Goal: Information Seeking & Learning: Find specific fact

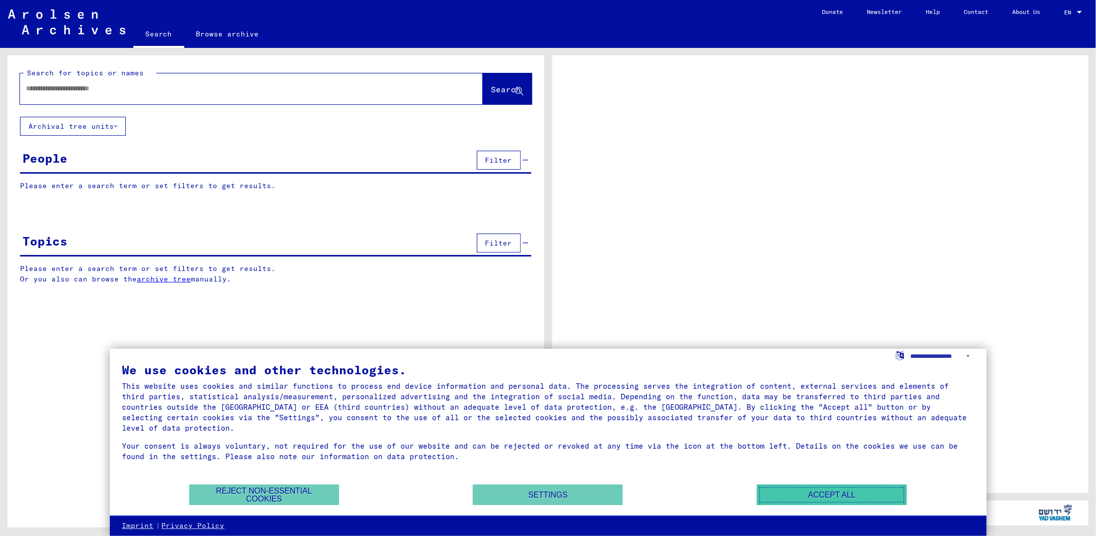
drag, startPoint x: 822, startPoint y: 496, endPoint x: 876, endPoint y: 361, distance: 145.2
click at [822, 495] on button "Accept all" at bounding box center [832, 495] width 150 height 20
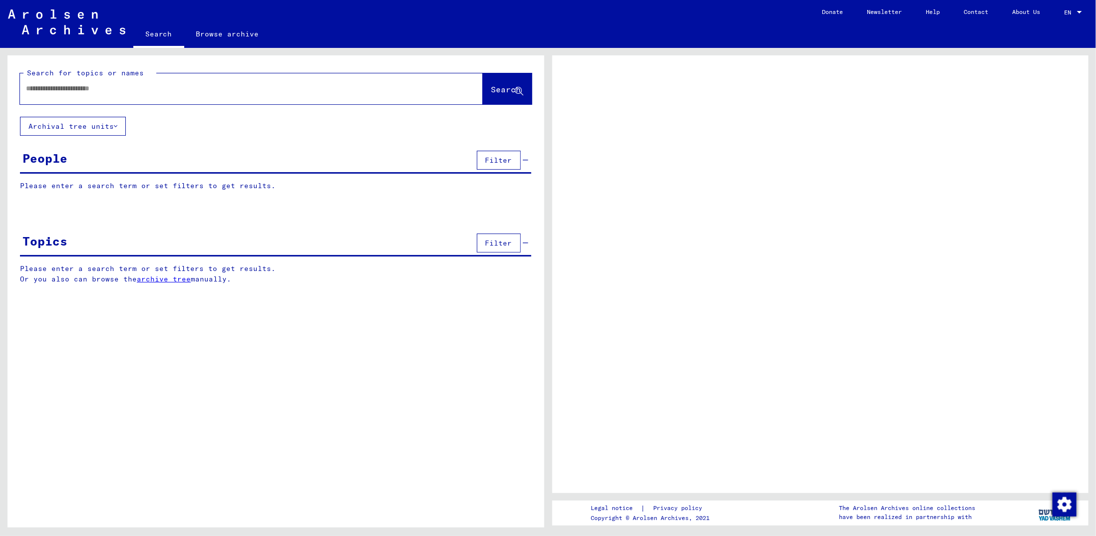
drag, startPoint x: 707, startPoint y: 158, endPoint x: 650, endPoint y: 324, distance: 175.8
click at [650, 325] on div at bounding box center [820, 274] width 537 height 438
drag, startPoint x: 686, startPoint y: 206, endPoint x: 686, endPoint y: 220, distance: 13.5
click at [686, 206] on div at bounding box center [820, 274] width 537 height 438
drag, startPoint x: 710, startPoint y: 160, endPoint x: 652, endPoint y: 261, distance: 115.6
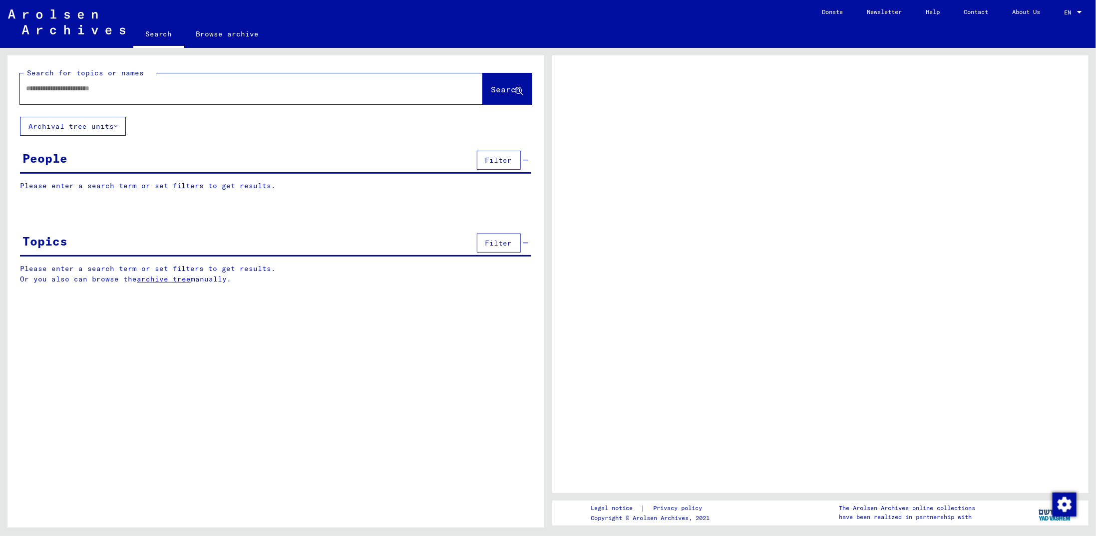
click at [649, 293] on div at bounding box center [820, 274] width 537 height 438
drag, startPoint x: 748, startPoint y: 155, endPoint x: 670, endPoint y: 280, distance: 146.9
click at [664, 289] on div at bounding box center [820, 274] width 537 height 438
click at [699, 186] on div at bounding box center [820, 274] width 537 height 438
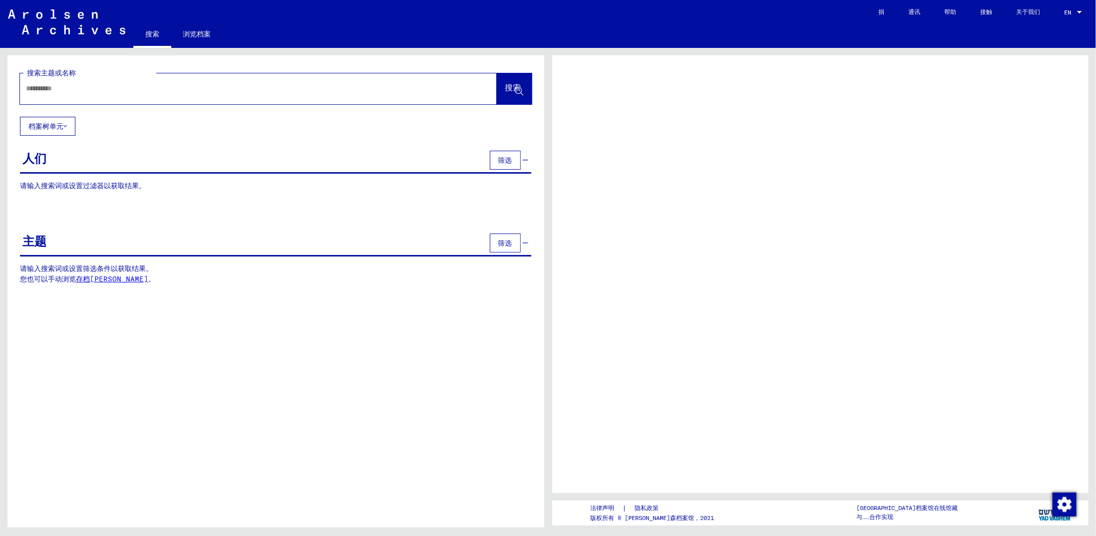
click at [75, 88] on input "text" at bounding box center [249, 88] width 447 height 10
click at [50, 127] on font "档案树单元" at bounding box center [45, 126] width 35 height 9
click at [49, 83] on input "text" at bounding box center [249, 88] width 447 height 10
drag, startPoint x: 58, startPoint y: 94, endPoint x: 144, endPoint y: 97, distance: 85.5
click at [58, 94] on div at bounding box center [246, 88] width 453 height 22
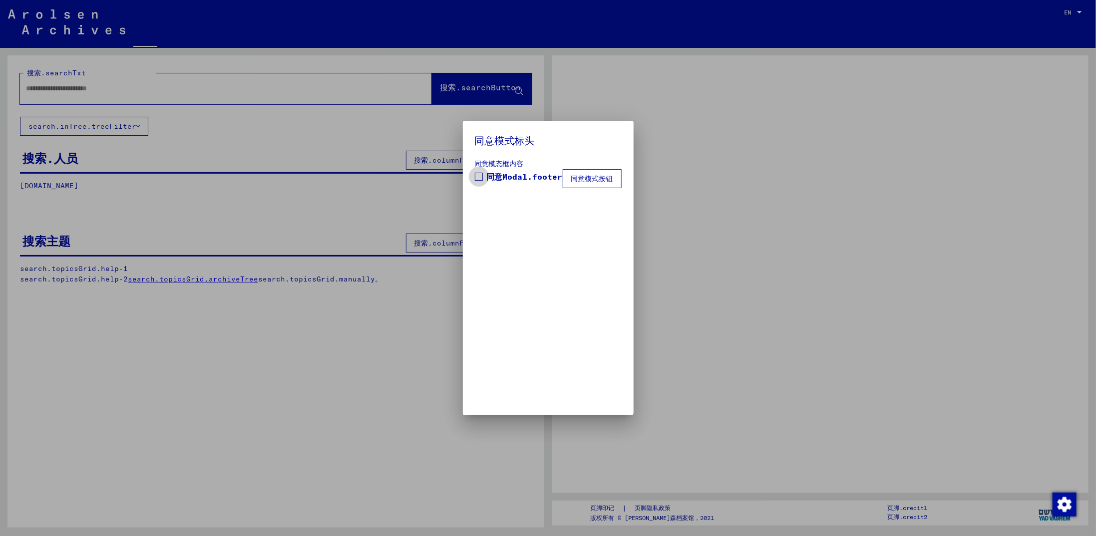
click at [484, 176] on label "同意Modal.footer" at bounding box center [519, 177] width 88 height 12
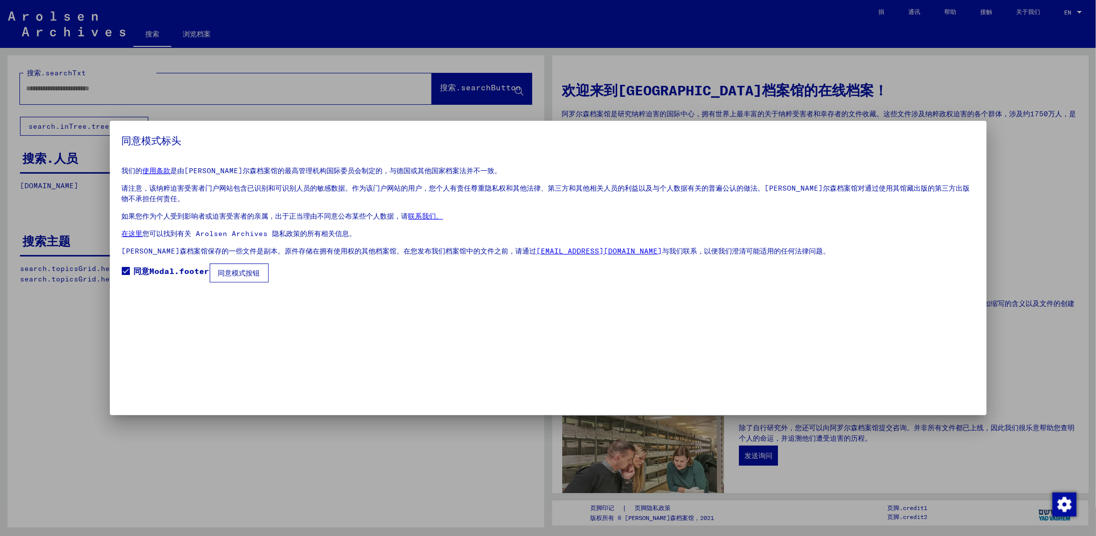
click at [240, 273] on font "同意模式按钮" at bounding box center [239, 273] width 42 height 9
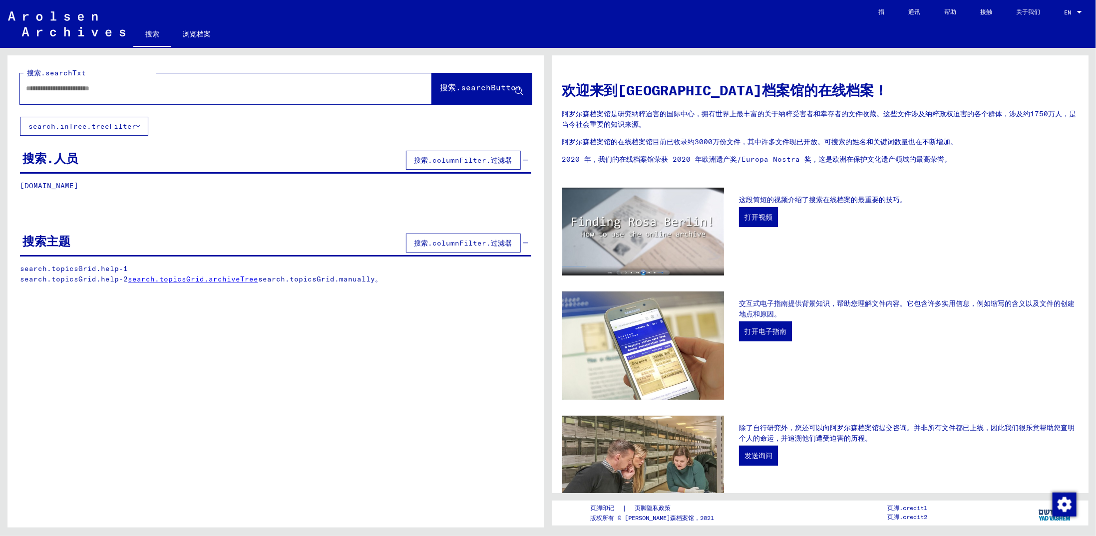
click at [87, 94] on div at bounding box center [211, 88] width 382 height 22
click at [89, 91] on input "text" at bounding box center [214, 88] width 376 height 10
click at [132, 92] on input "text" at bounding box center [214, 88] width 376 height 10
paste input "**********"
click at [474, 88] on font "搜索.searchButton" at bounding box center [480, 87] width 81 height 10
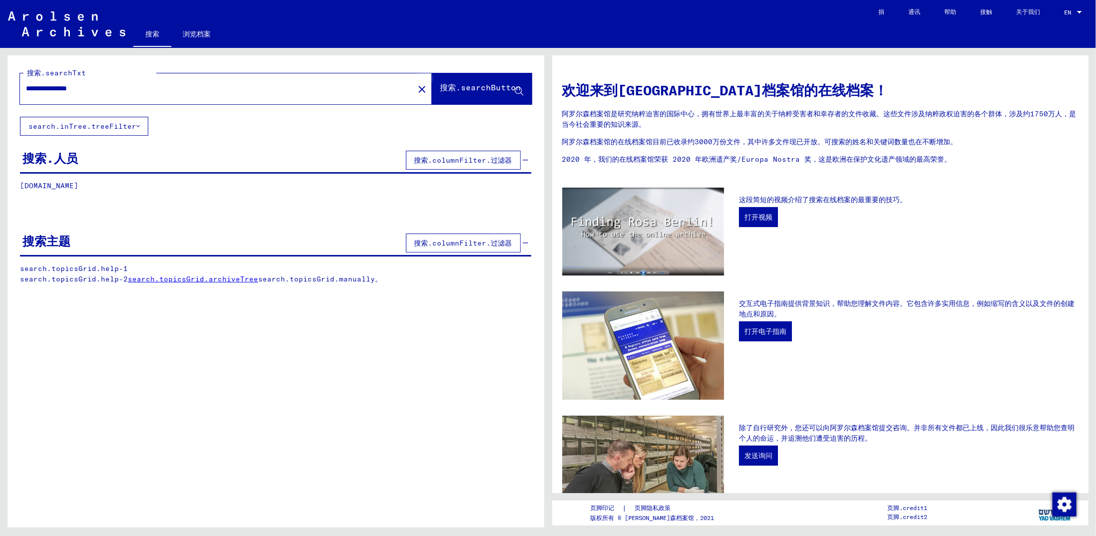
click at [516, 90] on icon at bounding box center [519, 91] width 8 height 8
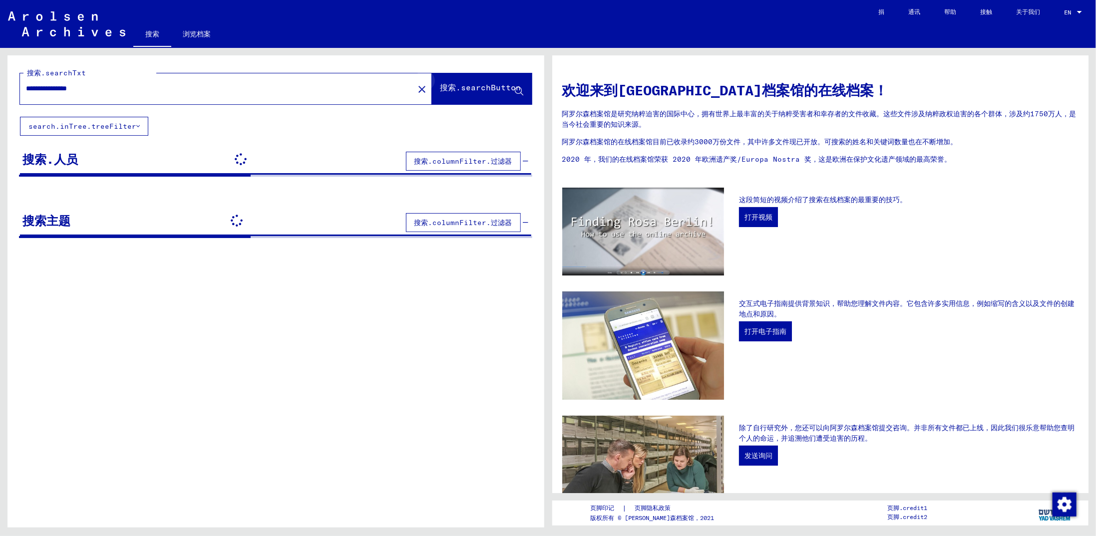
click at [516, 92] on icon at bounding box center [519, 91] width 8 height 8
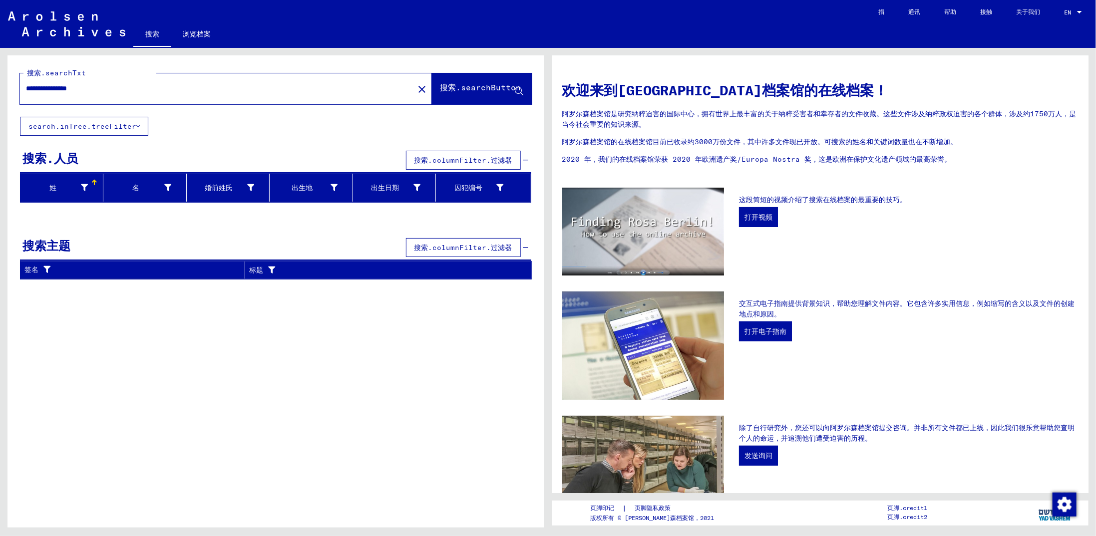
click at [56, 187] on div "姓" at bounding box center [55, 188] width 63 height 10
click at [141, 185] on div "名" at bounding box center [138, 188] width 63 height 10
click at [85, 128] on font "search.inTree.treeFilter" at bounding box center [82, 126] width 108 height 9
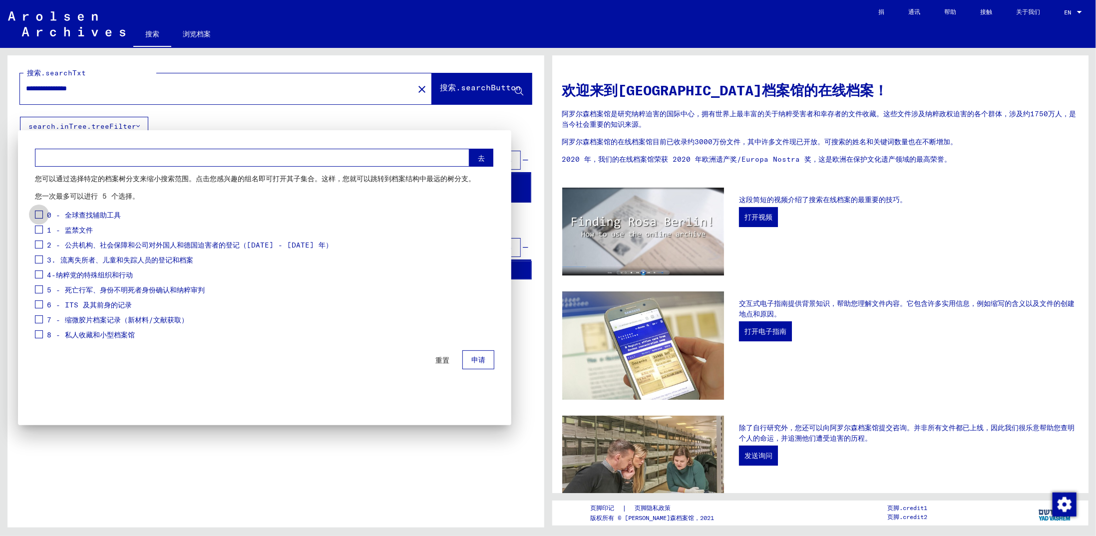
click at [41, 213] on span at bounding box center [39, 215] width 8 height 8
drag, startPoint x: 479, startPoint y: 360, endPoint x: 520, endPoint y: 349, distance: 41.9
click at [480, 360] on font "申请" at bounding box center [478, 360] width 14 height 9
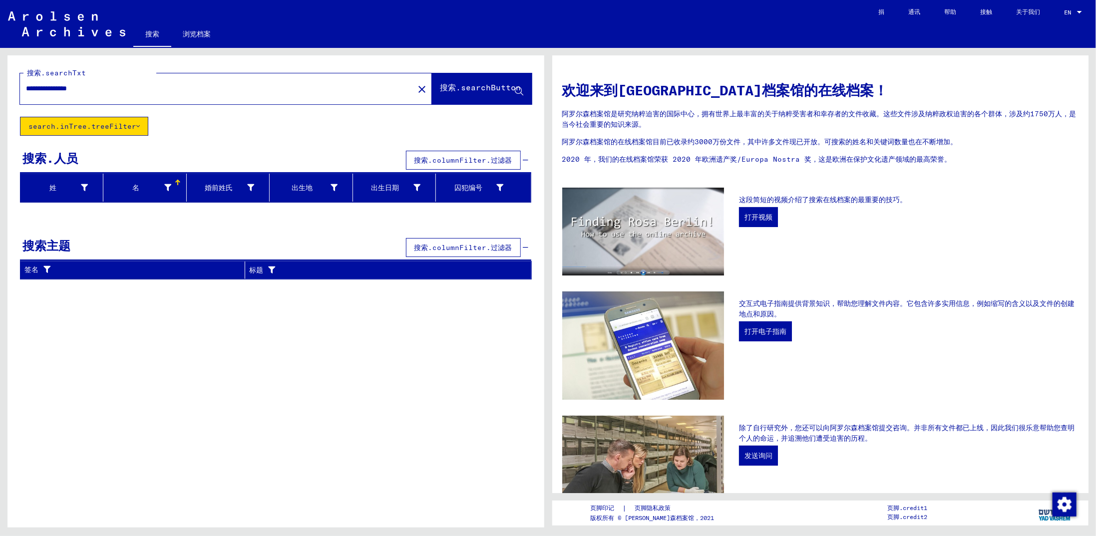
drag, startPoint x: 228, startPoint y: 405, endPoint x: 233, endPoint y: 405, distance: 5.0
click at [228, 405] on div "**********" at bounding box center [275, 295] width 537 height 480
click at [477, 246] on font "搜索.columnFilter.过滤器" at bounding box center [463, 247] width 98 height 9
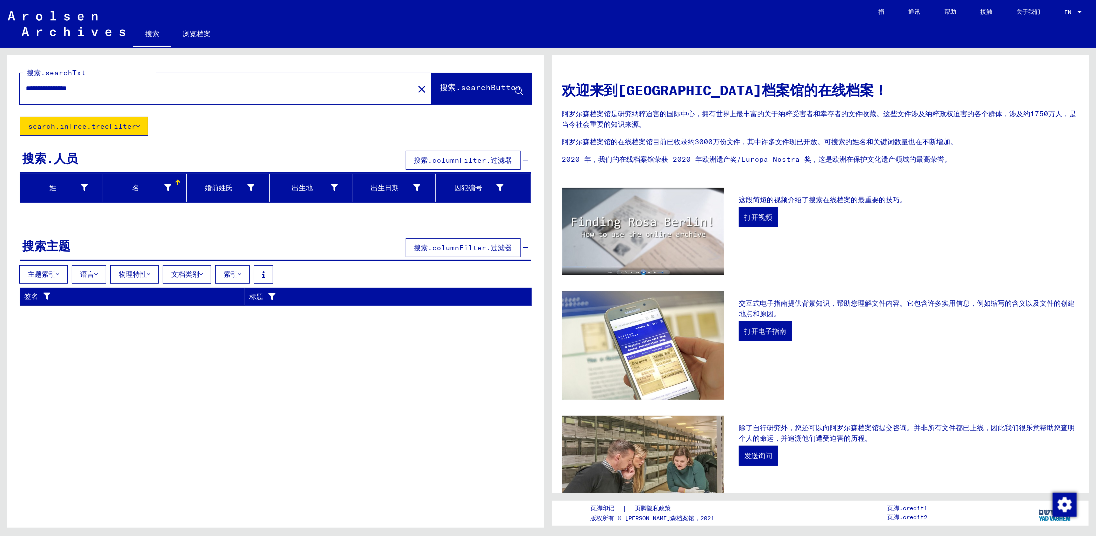
click at [94, 275] on icon at bounding box center [95, 274] width 3 height 7
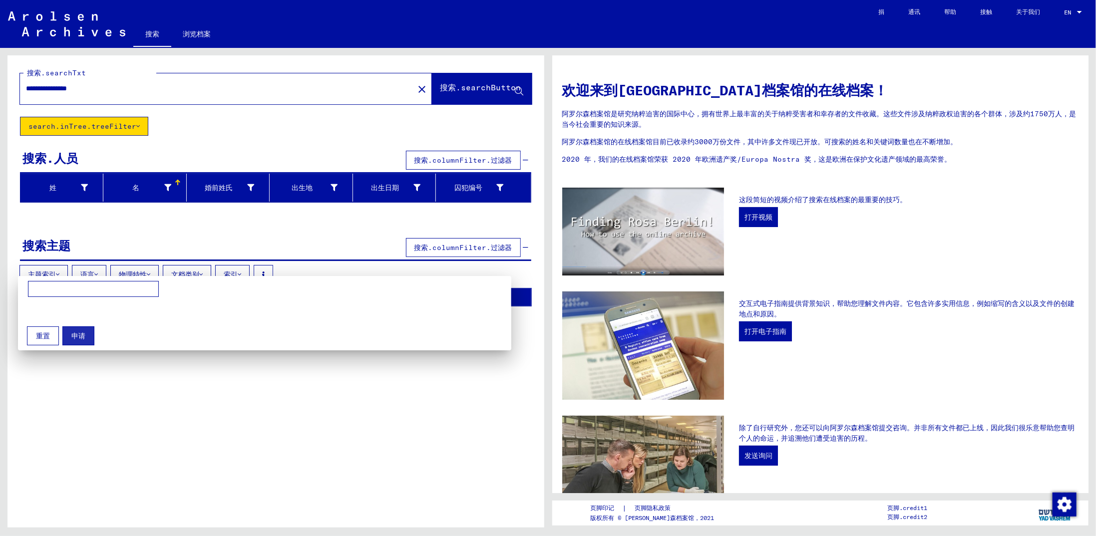
click at [175, 435] on div at bounding box center [548, 268] width 1096 height 536
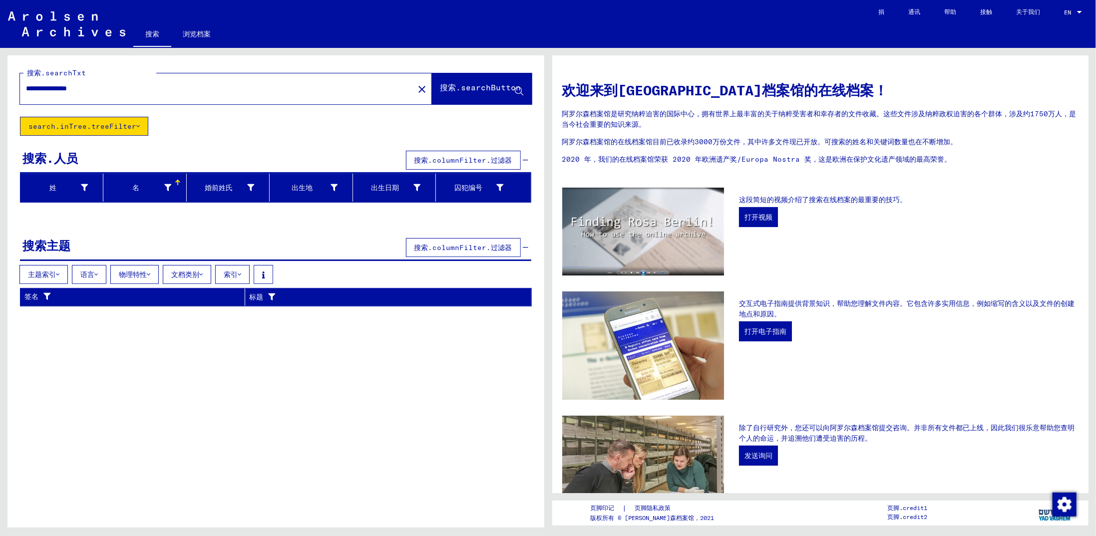
click at [470, 88] on font "搜索.searchButton" at bounding box center [480, 87] width 81 height 10
click at [517, 90] on icon at bounding box center [519, 91] width 8 height 8
click at [158, 90] on input "**********" at bounding box center [214, 88] width 376 height 10
drag, startPoint x: 95, startPoint y: 92, endPoint x: 60, endPoint y: 91, distance: 35.0
click at [60, 91] on input "**********" at bounding box center [214, 88] width 376 height 10
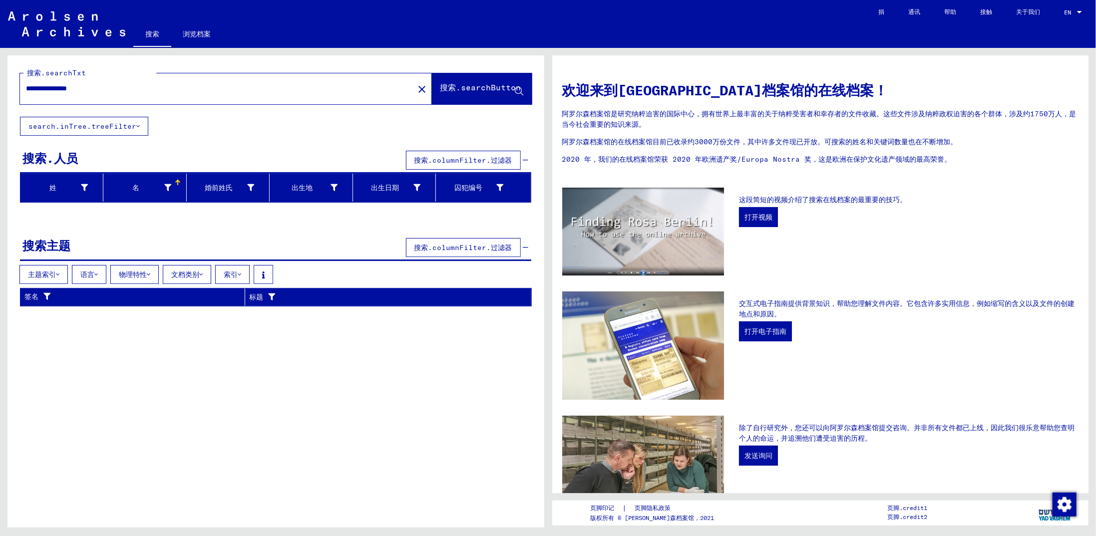
click at [106, 90] on input "**********" at bounding box center [214, 88] width 376 height 10
drag, startPoint x: 78, startPoint y: 90, endPoint x: 60, endPoint y: 92, distance: 18.6
click at [60, 92] on input "**********" at bounding box center [214, 88] width 376 height 10
click at [468, 81] on button "搜索.searchButton" at bounding box center [482, 88] width 100 height 31
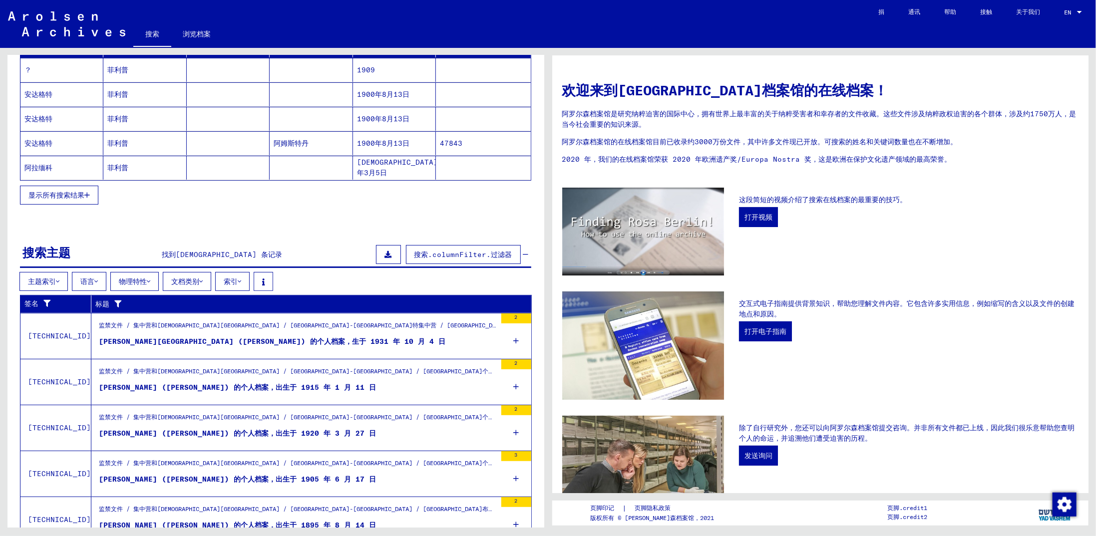
scroll to position [183, 0]
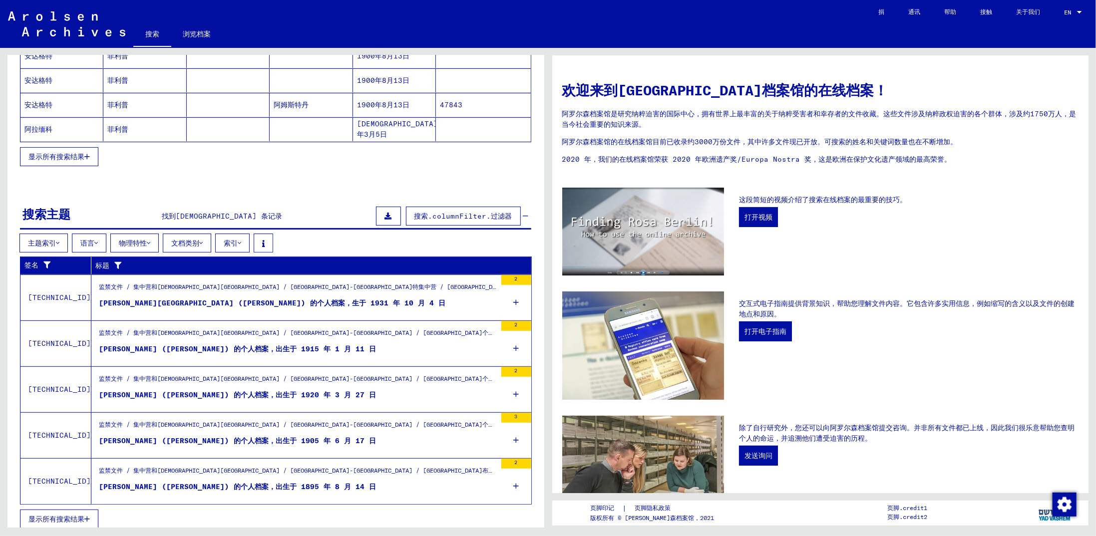
click at [56, 515] on font "显示所有搜索结果" at bounding box center [56, 519] width 56 height 9
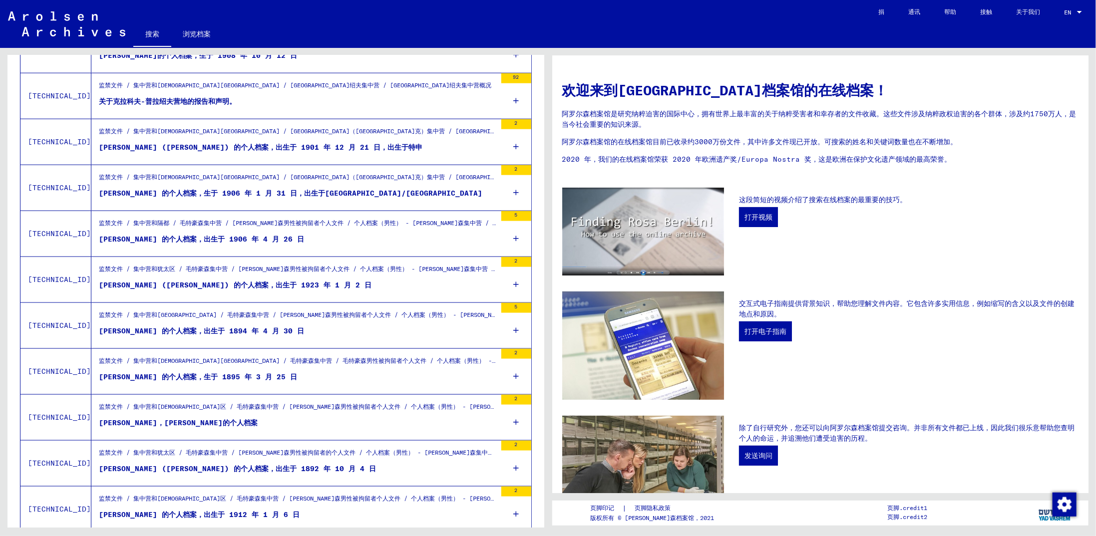
scroll to position [797, 0]
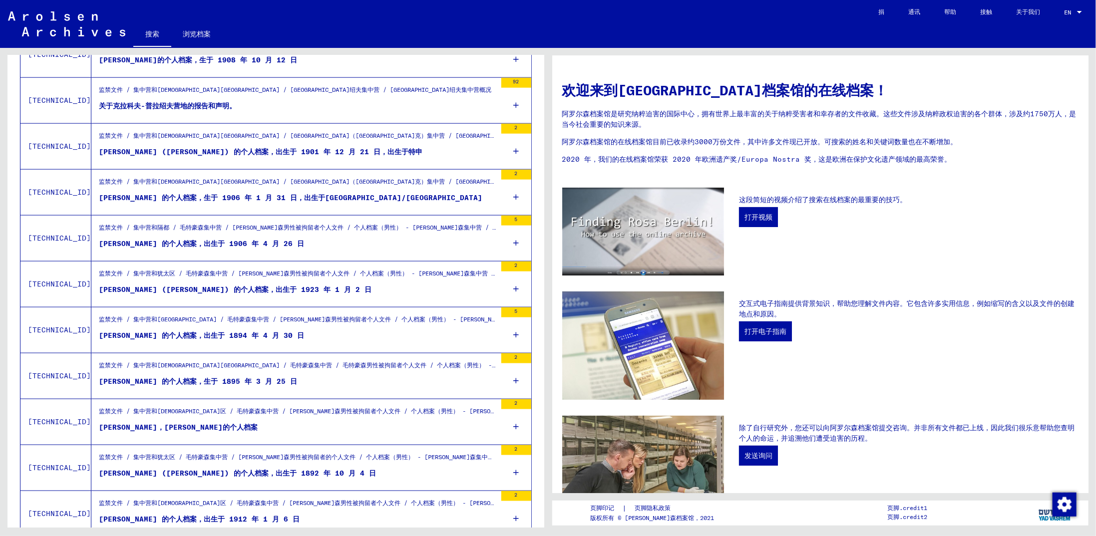
click at [0, 276] on div "搜索.searchTxt ******* close 搜索.searchButton search.inTree.treeFilter 搜索.人员 找到 53…" at bounding box center [274, 288] width 548 height 480
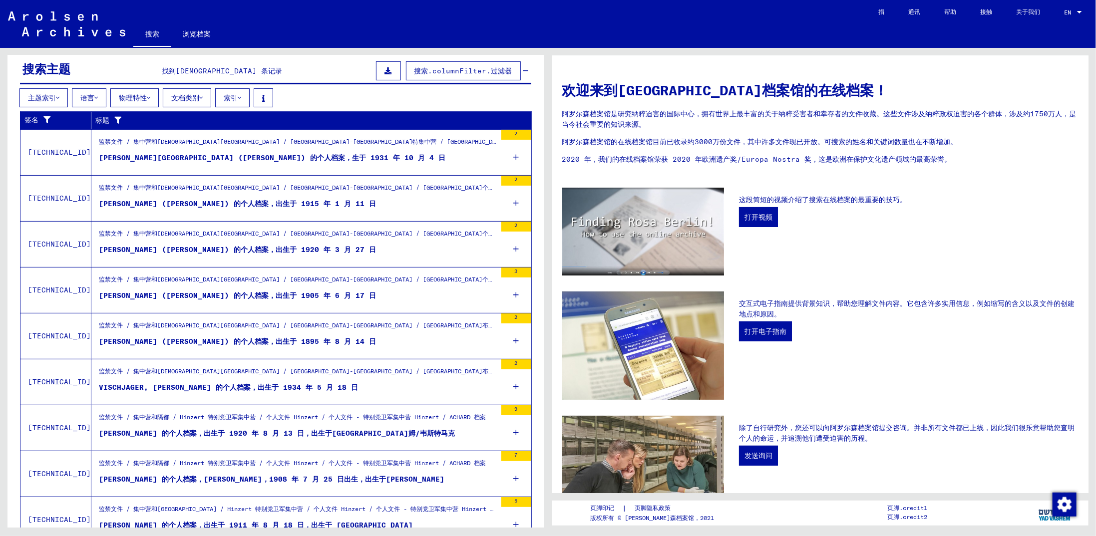
scroll to position [0, 0]
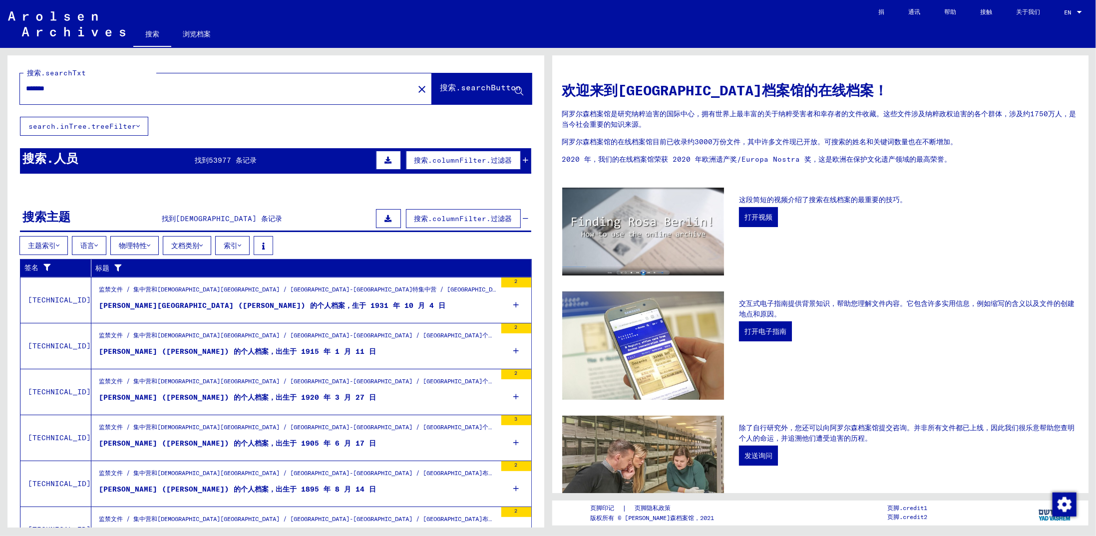
drag, startPoint x: 103, startPoint y: 88, endPoint x: 39, endPoint y: 107, distance: 66.8
click at [0, 97] on div "搜索.searchTxt ******* close 搜索.searchButton search.inTree.treeFilter 搜索.人员 找到 53…" at bounding box center [274, 288] width 548 height 480
paste input "*****"
click at [463, 86] on font "搜索.searchButton" at bounding box center [480, 87] width 81 height 10
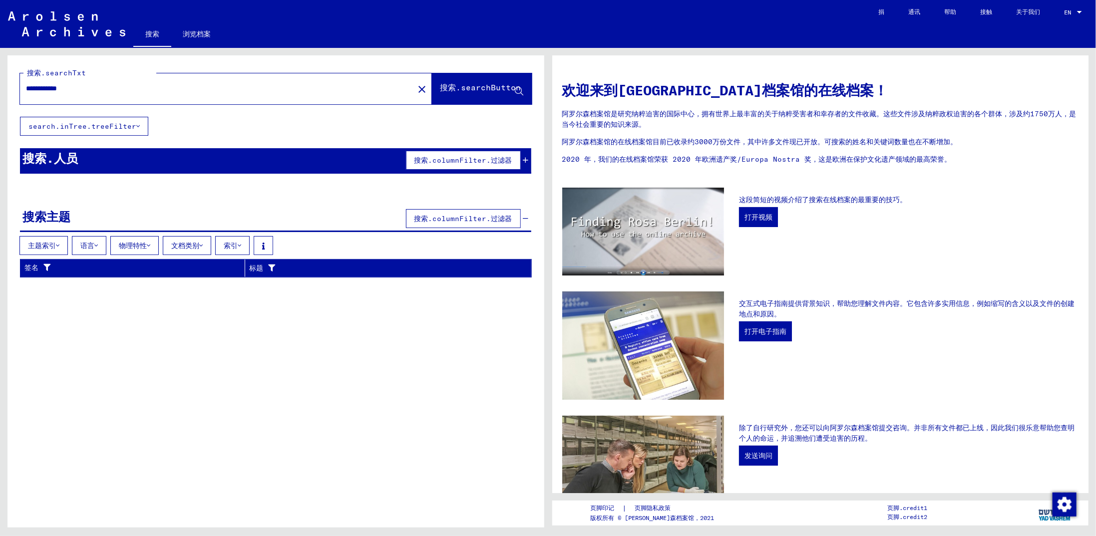
click at [108, 89] on input "**********" at bounding box center [214, 88] width 376 height 10
type input "*****"
click at [476, 84] on font "搜索.searchButton" at bounding box center [480, 87] width 81 height 10
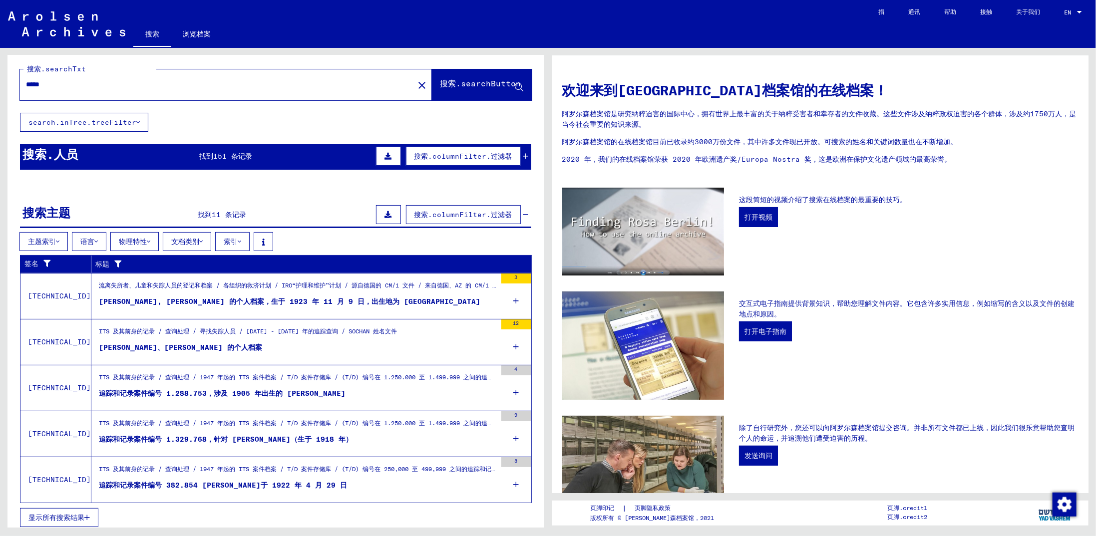
scroll to position [4, 0]
click at [65, 514] on font "显示所有搜索结果" at bounding box center [56, 517] width 56 height 9
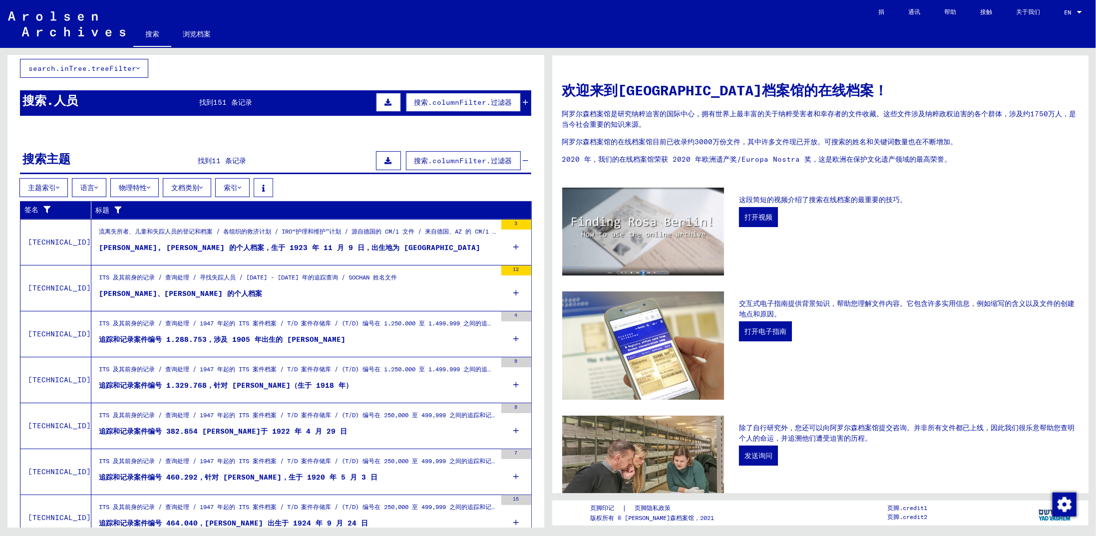
scroll to position [57, 0]
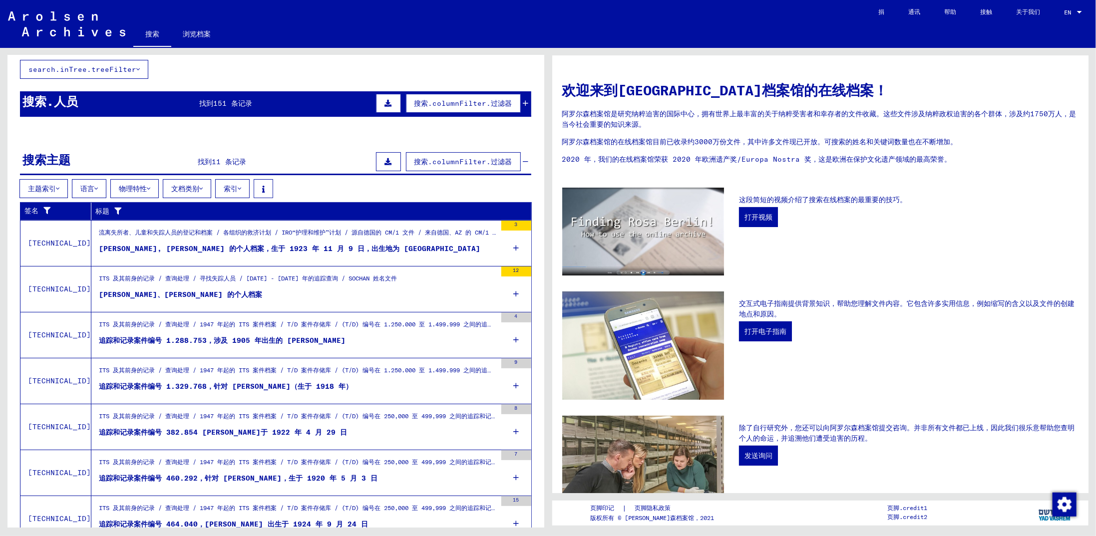
click at [323, 246] on font "[PERSON_NAME], [PERSON_NAME] 的个人档案，生于 1923 年 11 月 9 日，出生地为 [GEOGRAPHIC_DATA]" at bounding box center [290, 248] width 382 height 9
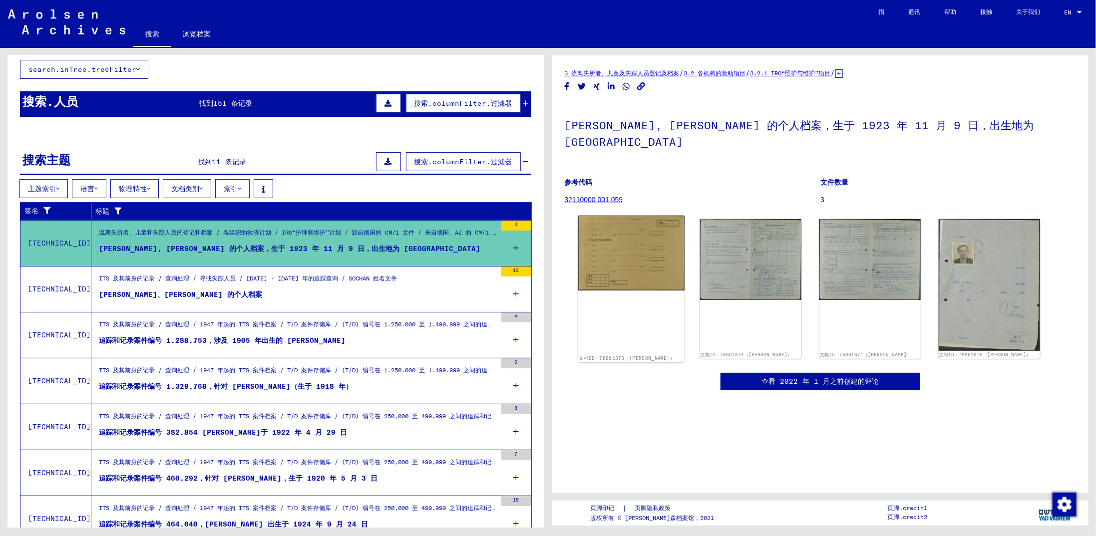
scroll to position [50, 0]
click at [595, 196] on font "32110000 001.059" at bounding box center [594, 200] width 58 height 8
